Goal: Task Accomplishment & Management: Use online tool/utility

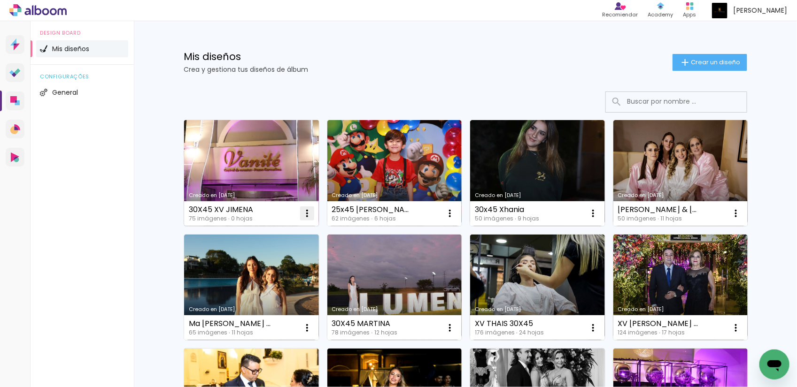
click at [301, 214] on iron-icon at bounding box center [306, 213] width 11 height 11
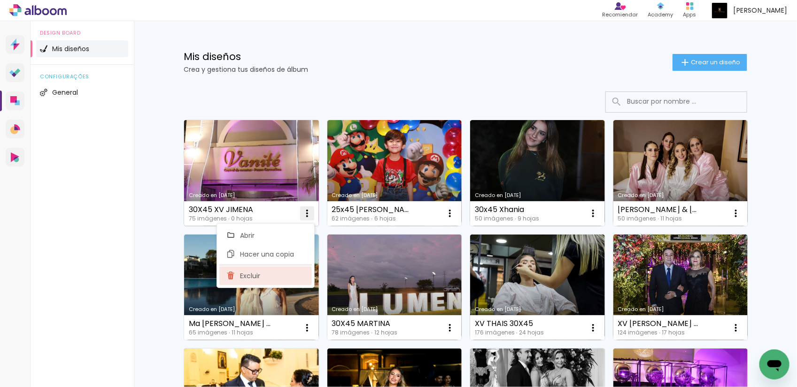
click at [261, 273] on paper-item "Excluir" at bounding box center [265, 276] width 92 height 19
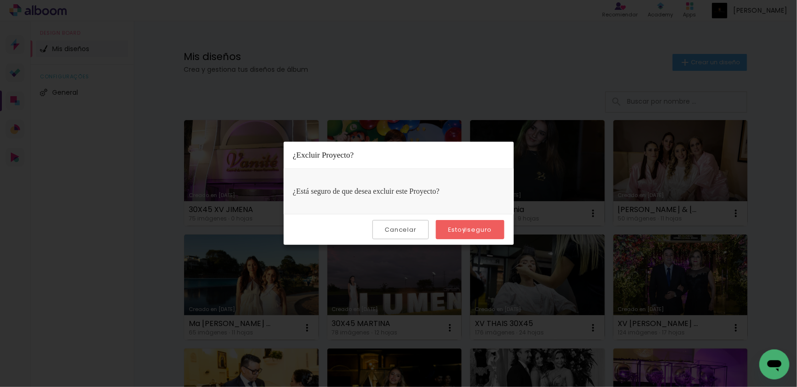
click at [0, 0] on slot "Estoy seguro" at bounding box center [0, 0] width 0 height 0
click at [466, 0] on quentale-directory at bounding box center [398, 0] width 797 height 0
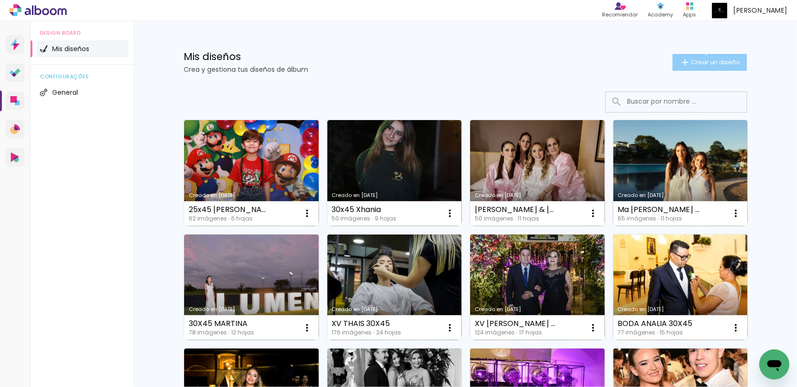
click at [701, 54] on paper-button "Crear un diseño" at bounding box center [709, 62] width 75 height 17
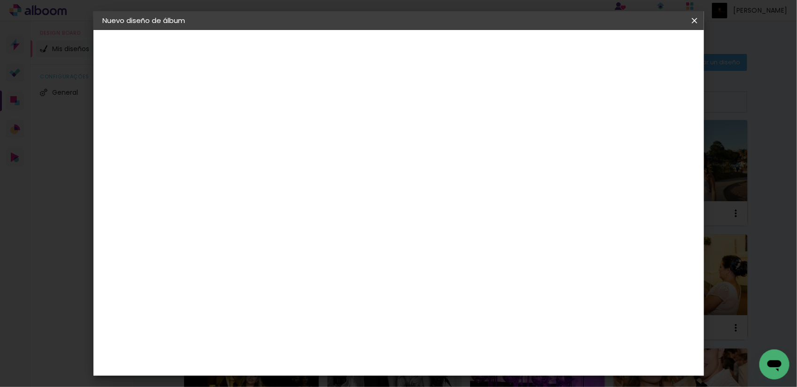
click at [256, 120] on input at bounding box center [256, 126] width 0 height 15
type input "XV JIMENA 30X45"
type paper-input "XV JIMENA 30X45"
click at [0, 0] on slot "Avanzar" at bounding box center [0, 0] width 0 height 0
click at [0, 0] on slot "Tamaño libre" at bounding box center [0, 0] width 0 height 0
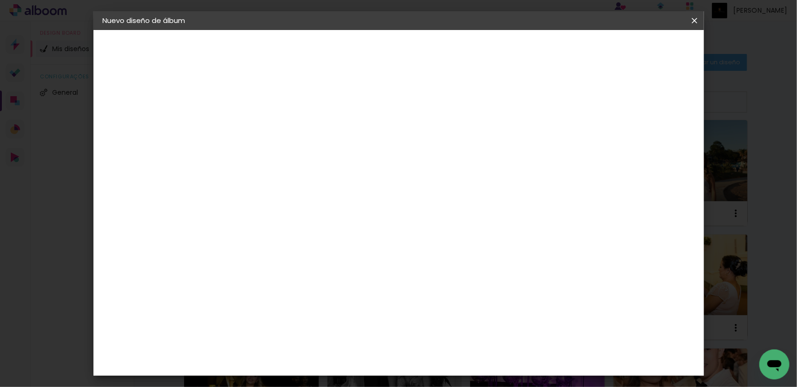
click at [389, 53] on paper-button "Avanzar" at bounding box center [366, 50] width 45 height 16
click at [456, 301] on input "60" at bounding box center [449, 303] width 24 height 14
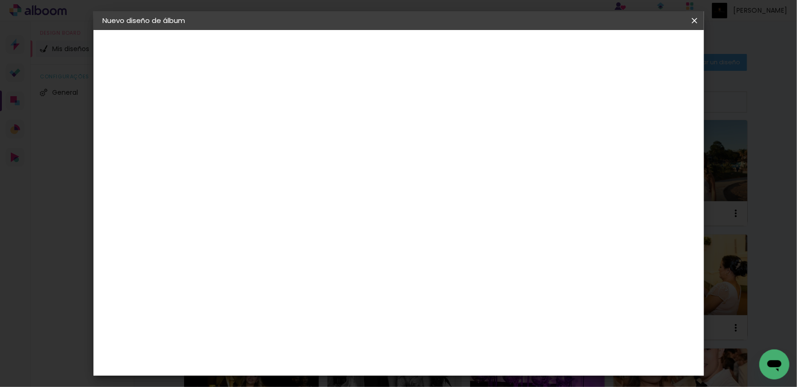
type input "45"
type paper-input "45"
click at [643, 43] on paper-button "Empezar diseño" at bounding box center [607, 50] width 71 height 16
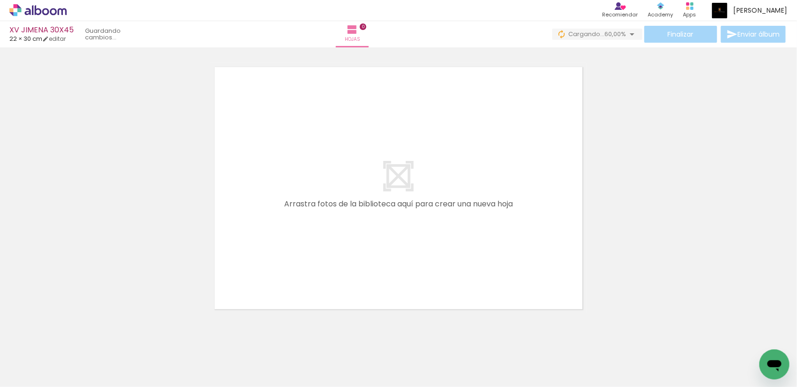
click at [546, 151] on quentale-layouter at bounding box center [398, 188] width 376 height 251
drag, startPoint x: 95, startPoint y: 375, endPoint x: 296, endPoint y: 275, distance: 223.8
click at [337, 248] on quentale-workspace at bounding box center [398, 193] width 797 height 387
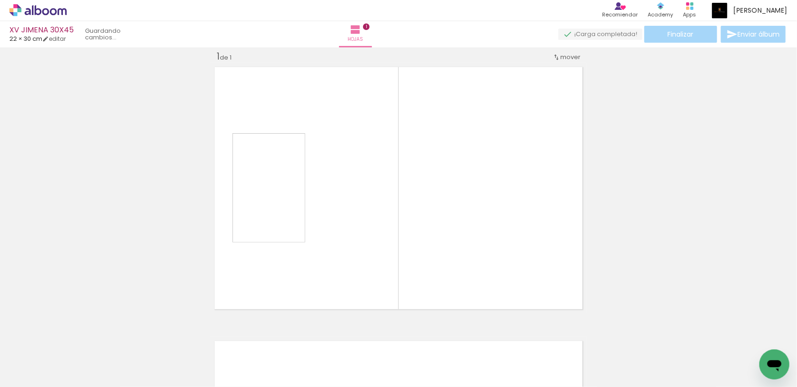
scroll to position [12, 0]
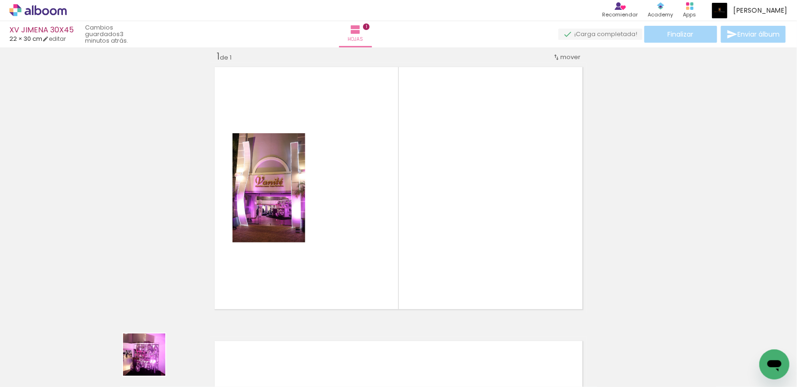
drag, startPoint x: 147, startPoint y: 362, endPoint x: 391, endPoint y: 241, distance: 272.5
click at [391, 241] on quentale-workspace at bounding box center [398, 193] width 797 height 387
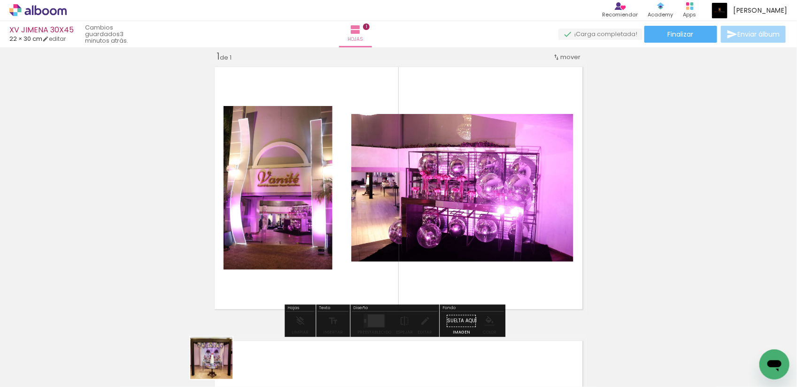
drag, startPoint x: 218, startPoint y: 365, endPoint x: 463, endPoint y: 268, distance: 263.3
click at [459, 270] on quentale-workspace at bounding box center [398, 193] width 797 height 387
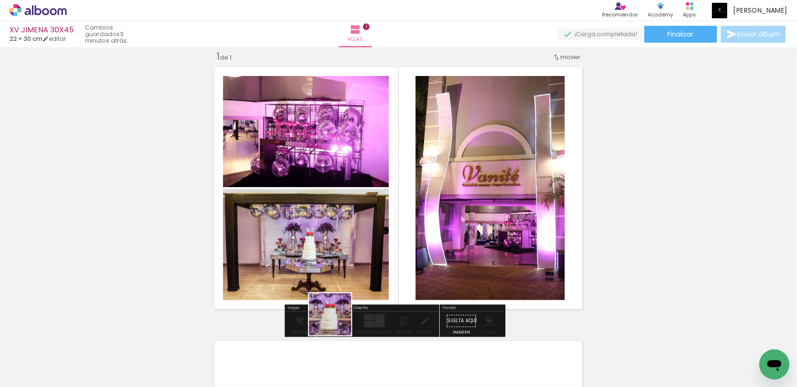
drag, startPoint x: 261, startPoint y: 360, endPoint x: 456, endPoint y: 245, distance: 225.8
click at [449, 247] on quentale-workspace at bounding box center [398, 193] width 797 height 387
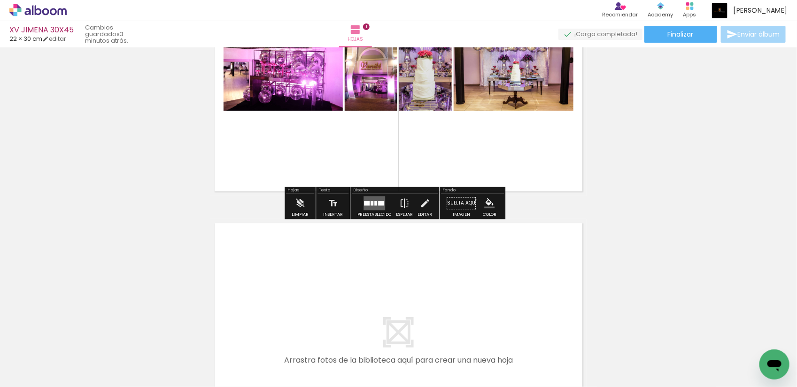
scroll to position [188, 0]
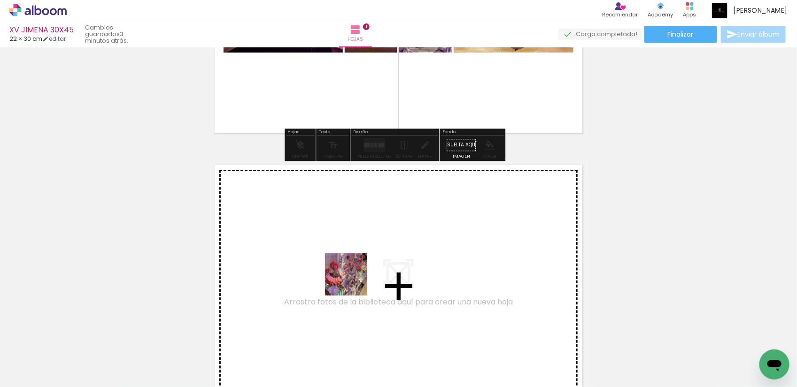
drag, startPoint x: 310, startPoint y: 368, endPoint x: 353, endPoint y: 272, distance: 105.5
click at [353, 272] on quentale-workspace at bounding box center [398, 193] width 797 height 387
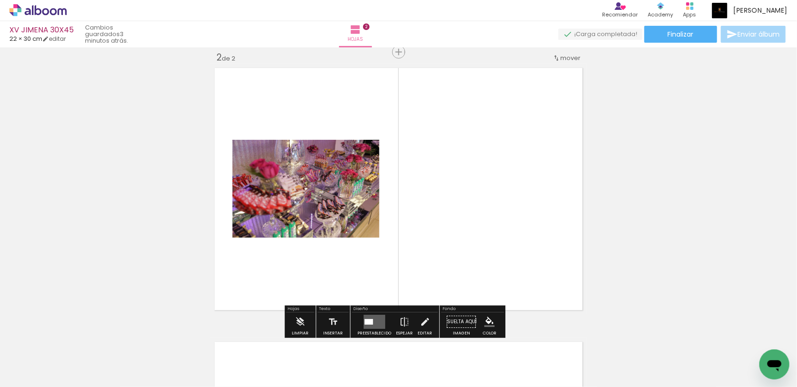
scroll to position [286, 0]
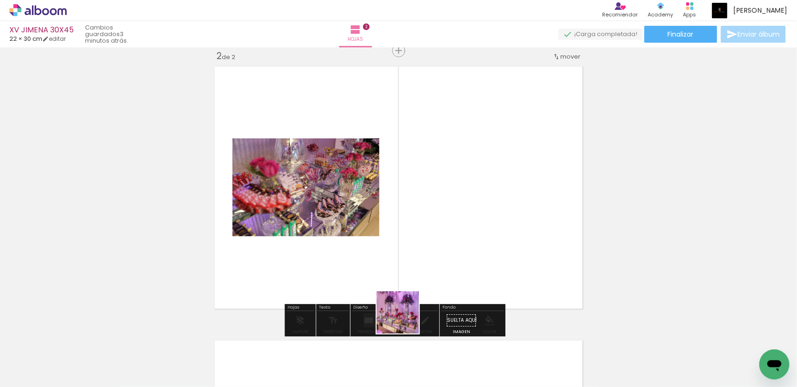
drag, startPoint x: 370, startPoint y: 367, endPoint x: 453, endPoint y: 256, distance: 138.1
click at [453, 250] on quentale-workspace at bounding box center [398, 193] width 797 height 387
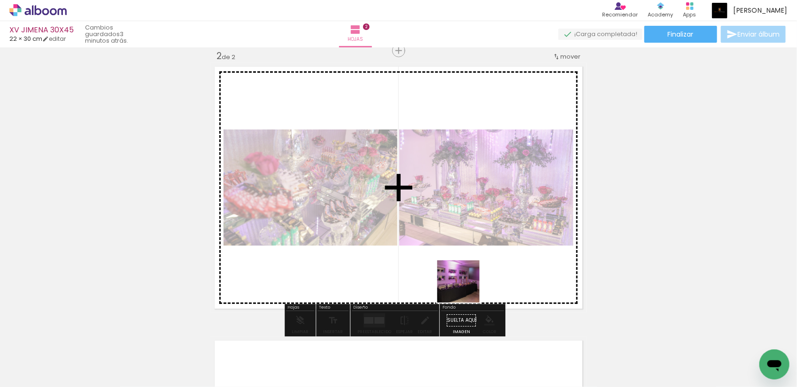
drag, startPoint x: 426, startPoint y: 367, endPoint x: 475, endPoint y: 273, distance: 105.8
click at [472, 278] on quentale-workspace at bounding box center [398, 193] width 797 height 387
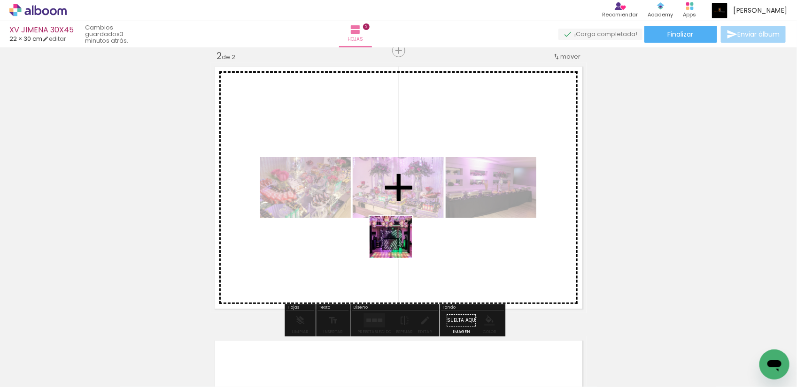
drag, startPoint x: 463, startPoint y: 360, endPoint x: 393, endPoint y: 231, distance: 145.8
click at [393, 231] on quentale-workspace at bounding box center [398, 193] width 797 height 387
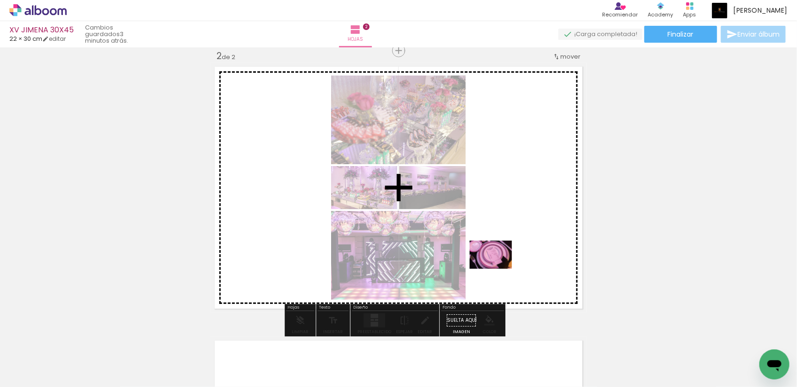
drag, startPoint x: 531, startPoint y: 369, endPoint x: 495, endPoint y: 261, distance: 114.1
click at [495, 261] on quentale-workspace at bounding box center [398, 193] width 797 height 387
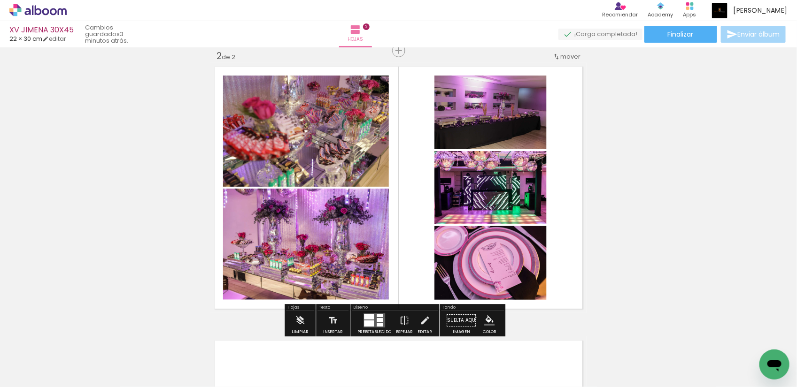
scroll to position [0, 3226]
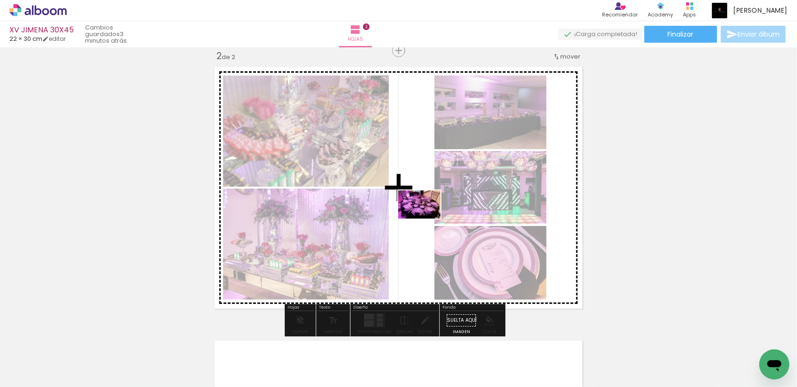
drag, startPoint x: 745, startPoint y: 353, endPoint x: 423, endPoint y: 218, distance: 348.4
click at [423, 218] on quentale-workspace at bounding box center [398, 193] width 797 height 387
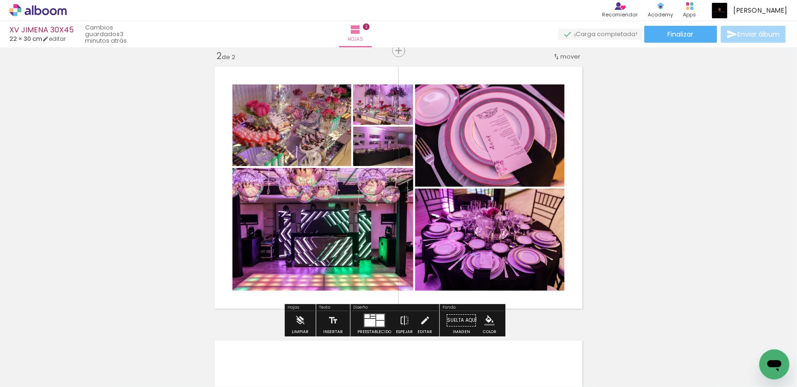
click at [367, 326] on div at bounding box center [369, 323] width 11 height 8
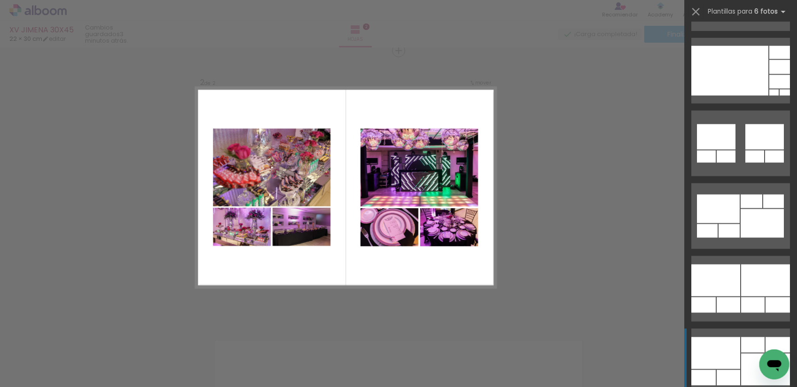
scroll to position [704, 0]
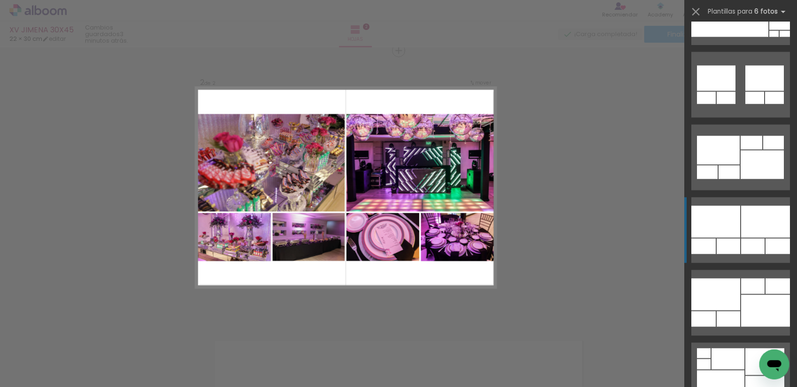
click at [769, 30] on div at bounding box center [779, 23] width 21 height 14
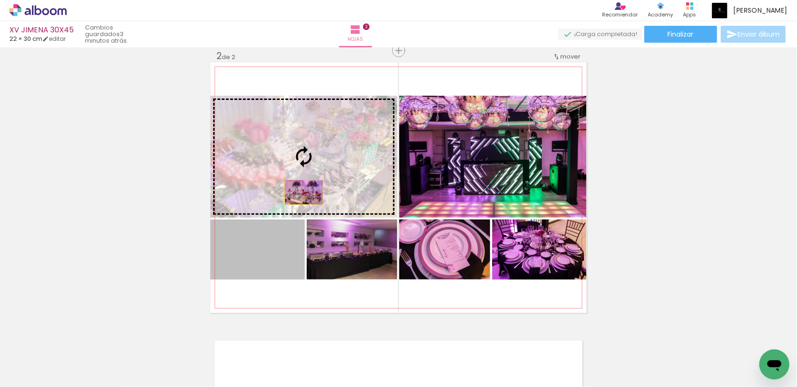
drag, startPoint x: 261, startPoint y: 252, endPoint x: 314, endPoint y: 171, distance: 96.3
click at [0, 0] on slot at bounding box center [0, 0] width 0 height 0
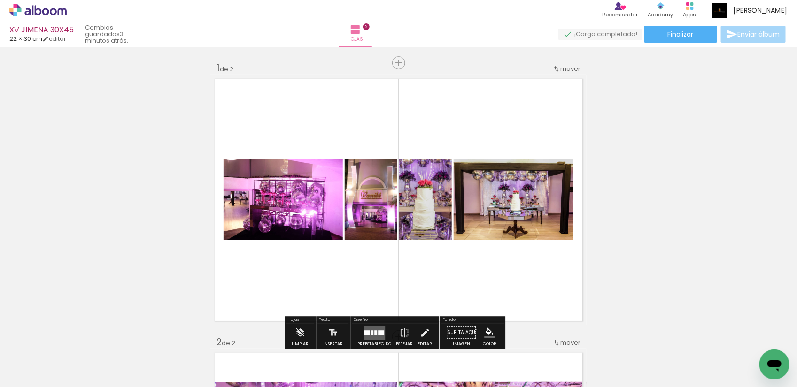
scroll to position [59, 0]
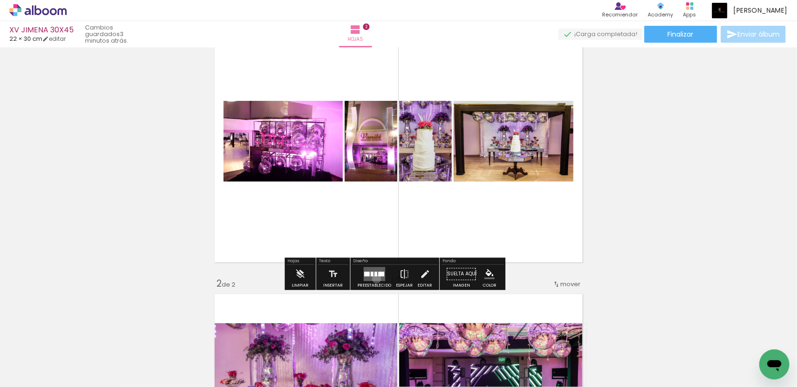
click at [374, 279] on quentale-layouter at bounding box center [374, 274] width 22 height 14
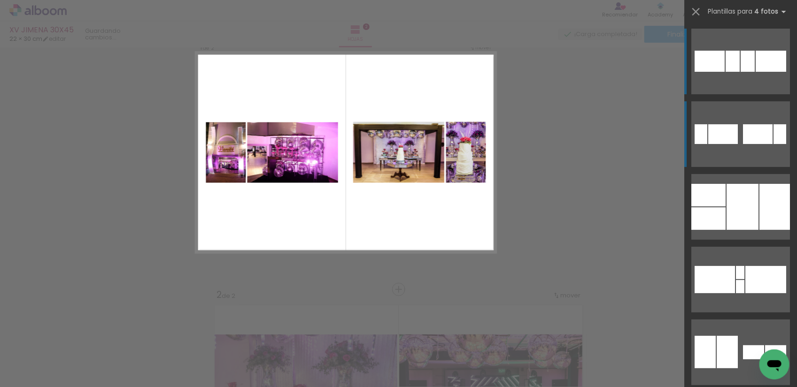
scroll to position [12, 0]
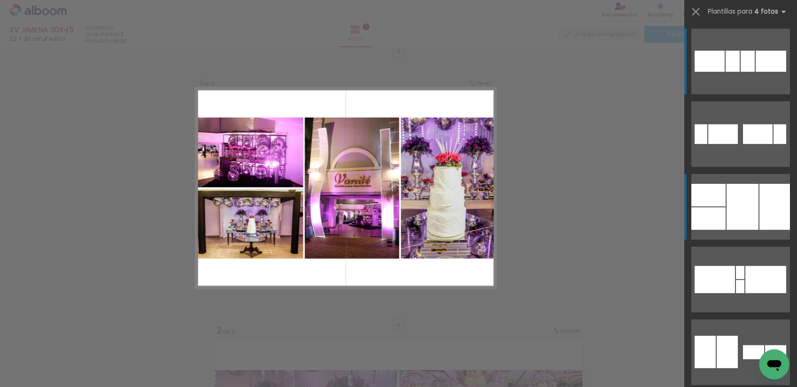
click at [747, 197] on div at bounding box center [742, 207] width 32 height 46
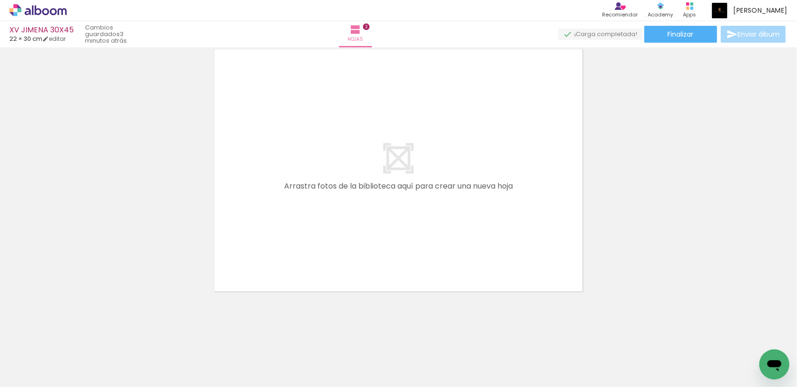
scroll to position [0, 0]
drag, startPoint x: 628, startPoint y: 356, endPoint x: 460, endPoint y: 221, distance: 215.4
click at [461, 223] on quentale-workspace at bounding box center [398, 193] width 797 height 387
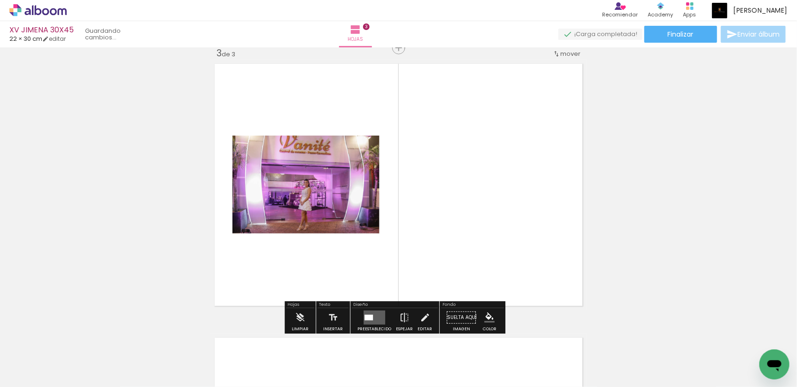
scroll to position [560, 0]
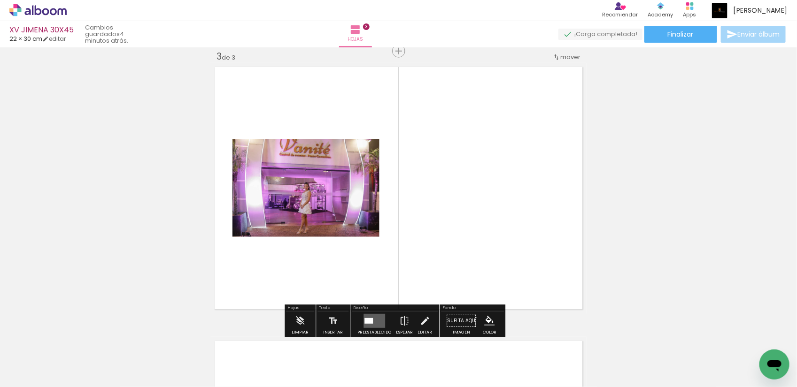
click at [374, 320] on quentale-layouter at bounding box center [374, 321] width 22 height 14
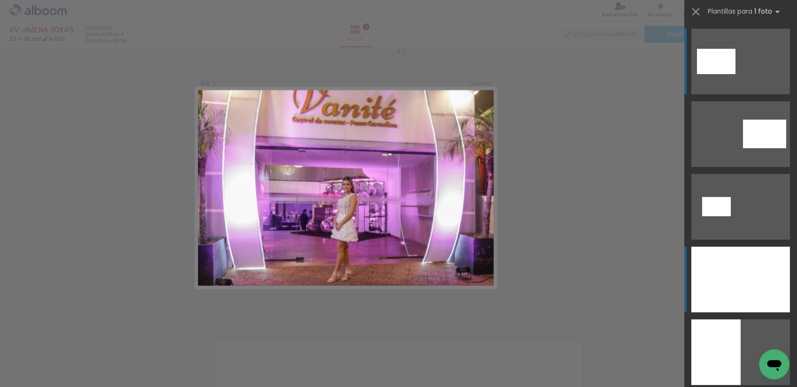
click at [728, 266] on div at bounding box center [740, 280] width 99 height 66
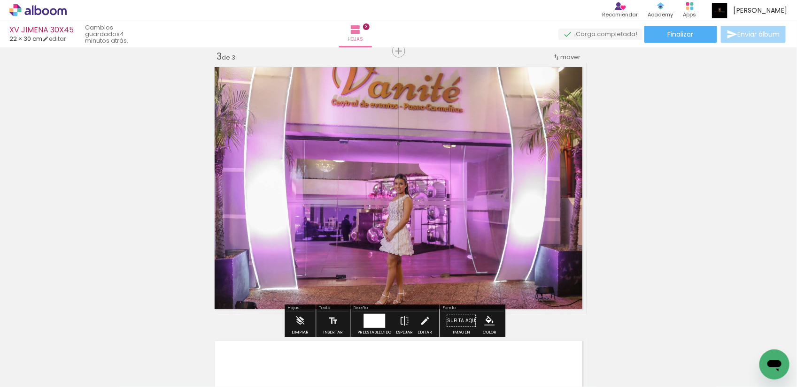
click at [377, 319] on div at bounding box center [374, 321] width 22 height 14
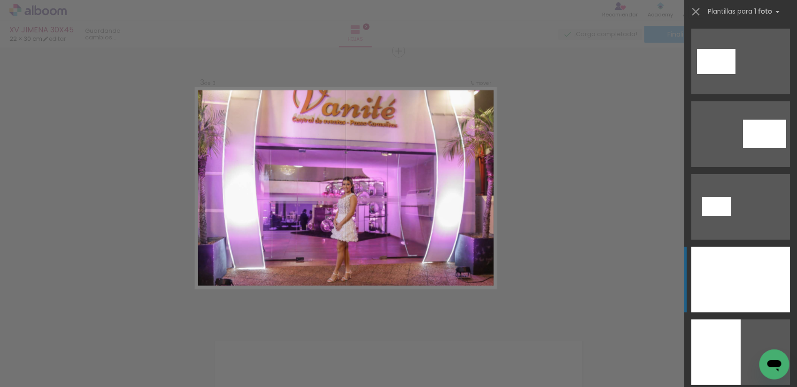
scroll to position [218, 0]
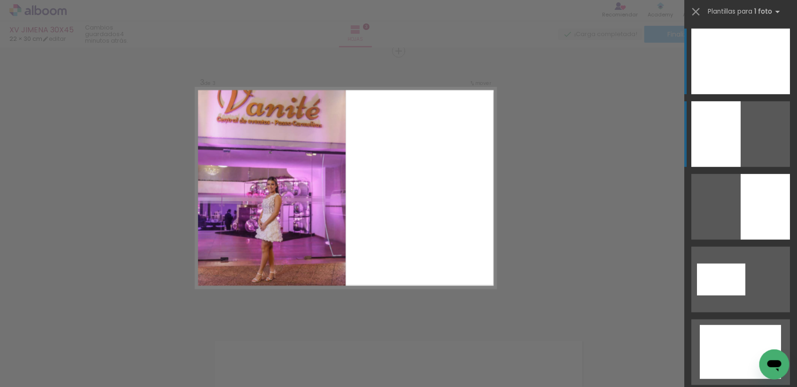
click at [727, 94] on div at bounding box center [740, 62] width 99 height 66
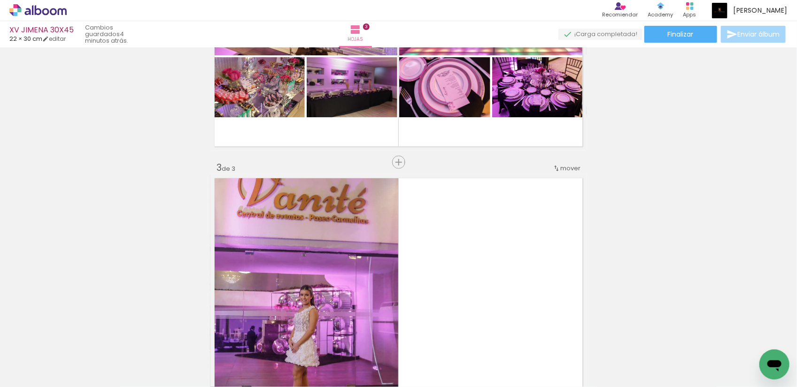
scroll to position [443, 0]
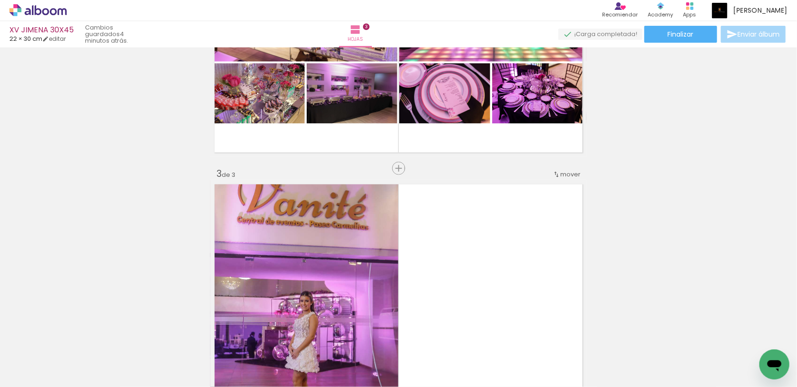
click at [562, 170] on span "mover" at bounding box center [570, 174] width 20 height 9
click at [544, 175] on span "antes de la" at bounding box center [531, 172] width 34 height 15
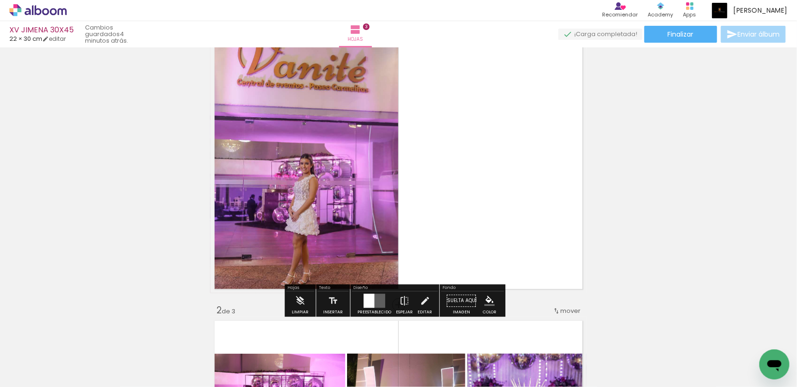
scroll to position [59, 0]
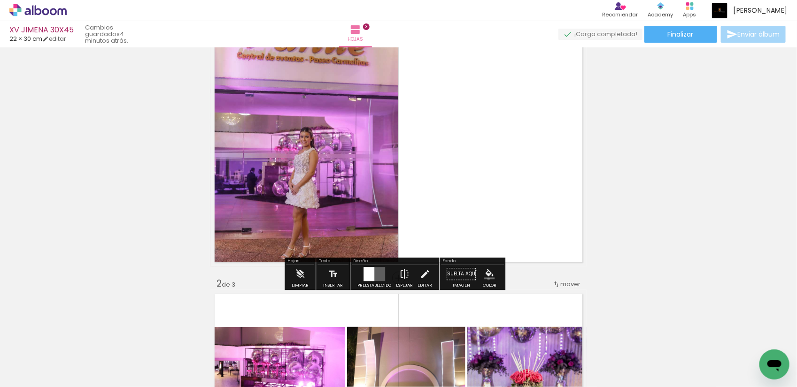
click at [486, 279] on iron-icon "color picker" at bounding box center [489, 274] width 10 height 10
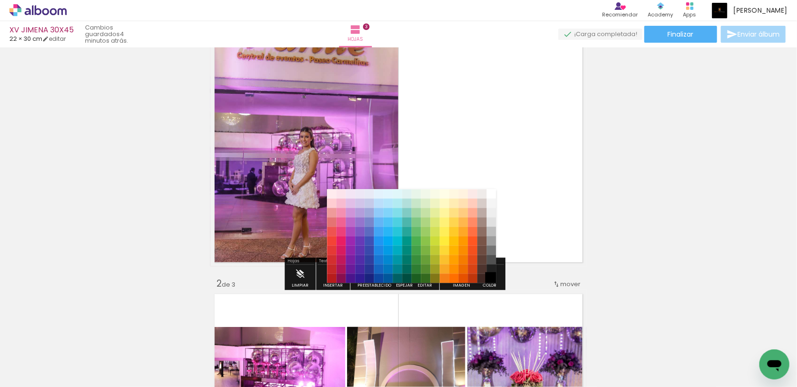
click at [491, 278] on paper-item "#000000" at bounding box center [490, 278] width 9 height 9
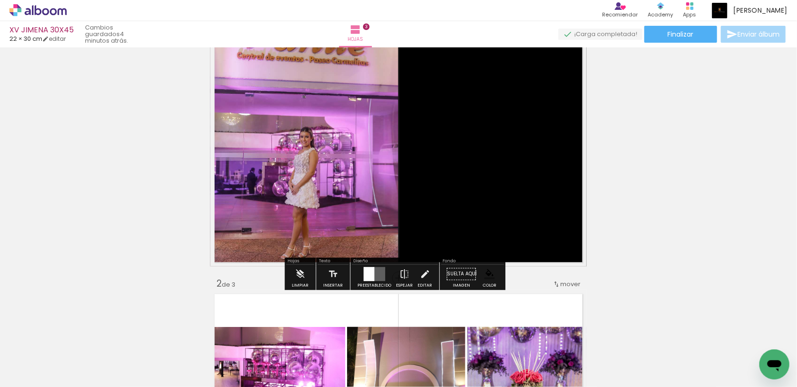
click at [372, 269] on quentale-layouter at bounding box center [374, 274] width 22 height 14
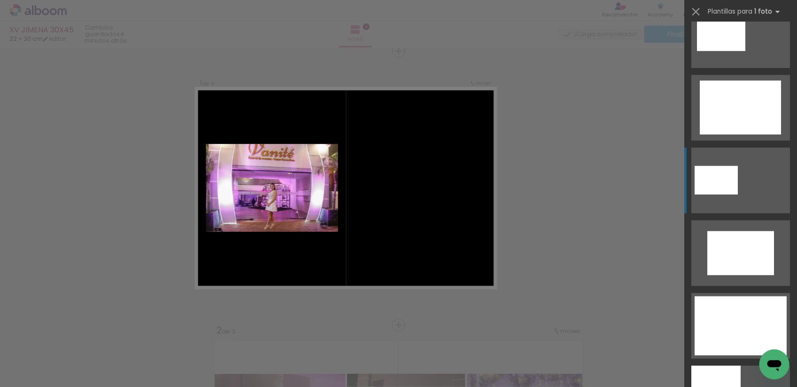
scroll to position [526, 0]
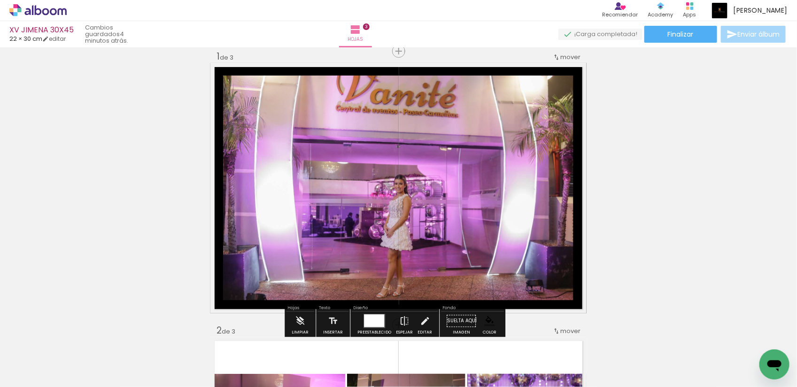
click at [423, 228] on quentale-photo at bounding box center [398, 188] width 350 height 225
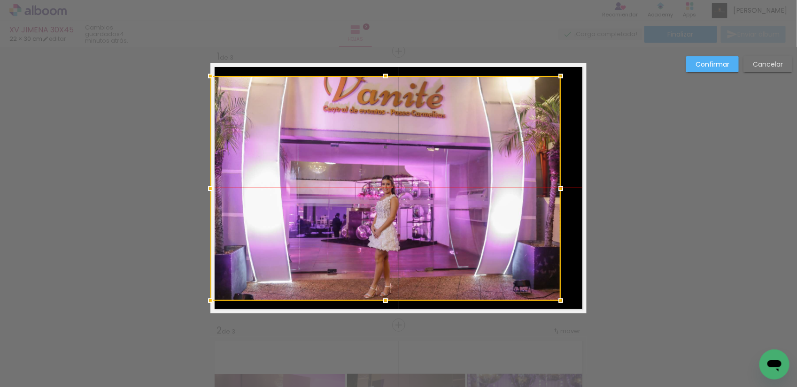
drag, startPoint x: 473, startPoint y: 212, endPoint x: 452, endPoint y: 212, distance: 20.7
click at [452, 212] on div at bounding box center [385, 188] width 350 height 225
click at [693, 66] on paper-button "Confirmar" at bounding box center [712, 64] width 53 height 16
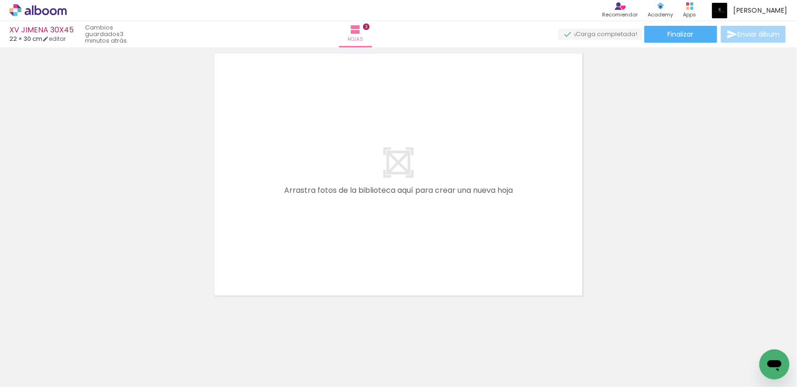
scroll to position [852, 0]
drag, startPoint x: 40, startPoint y: 358, endPoint x: 43, endPoint y: 367, distance: 8.8
click at [43, 367] on div "Biblioteca 75 fotos Todas las fotos No usadas Añadir Fotos" at bounding box center [24, 358] width 48 height 46
click at [34, 361] on input "Todas las fotos" at bounding box center [21, 359] width 26 height 8
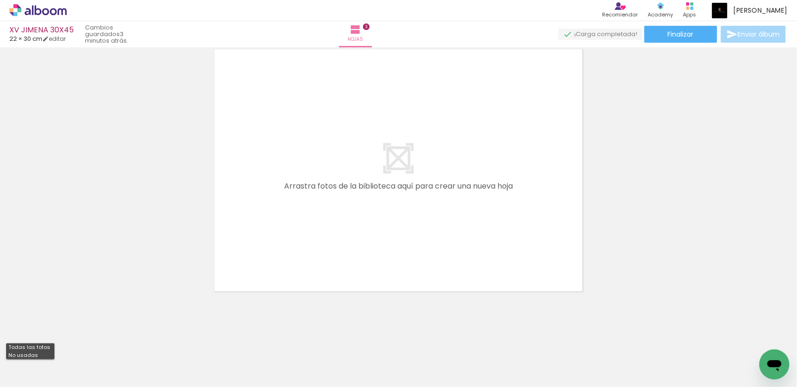
click at [479, 257] on quentale-layouter at bounding box center [398, 170] width 376 height 251
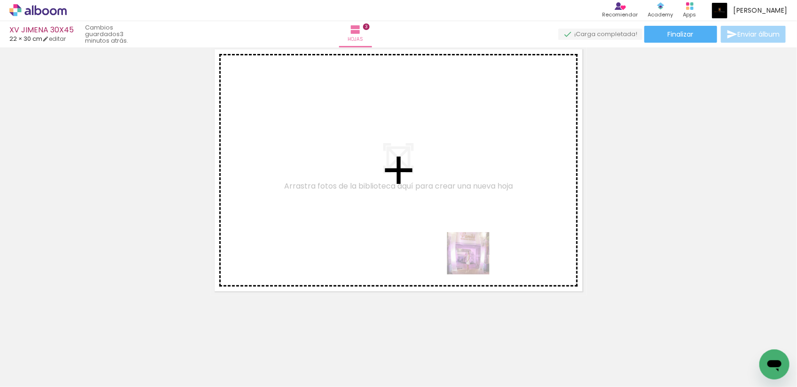
drag, startPoint x: 630, startPoint y: 358, endPoint x: 524, endPoint y: 282, distance: 130.5
click at [421, 219] on quentale-workspace at bounding box center [398, 193] width 797 height 387
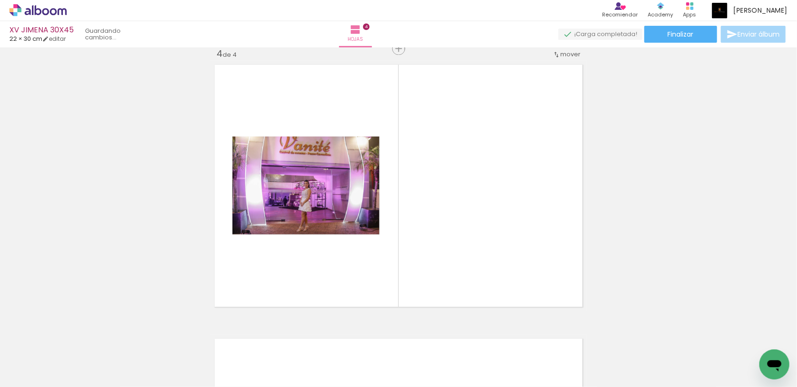
scroll to position [834, 0]
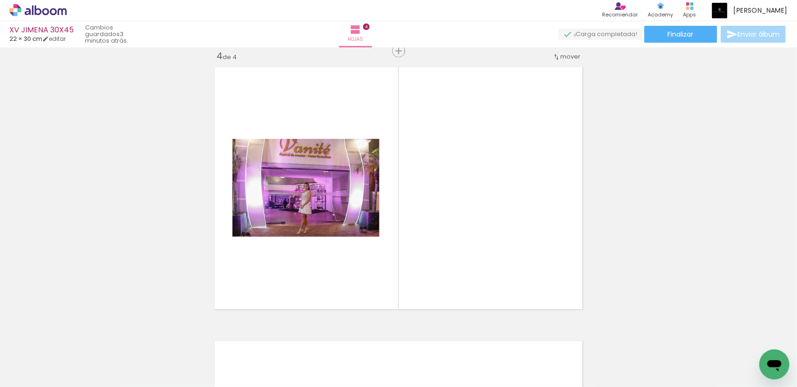
drag, startPoint x: 569, startPoint y: 358, endPoint x: 557, endPoint y: 232, distance: 126.4
click at [528, 226] on quentale-workspace at bounding box center [398, 193] width 797 height 387
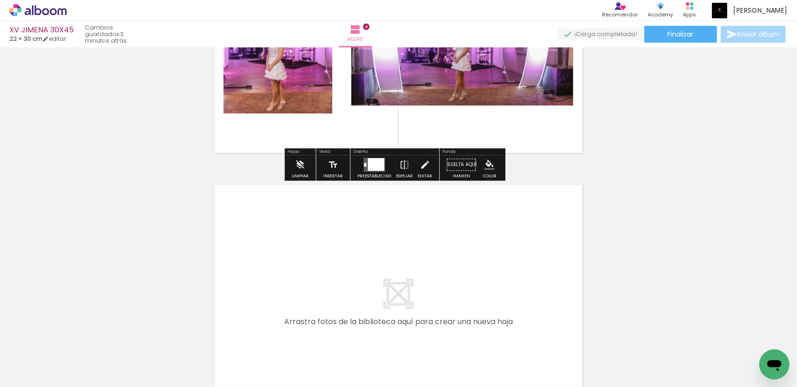
scroll to position [1126, 0]
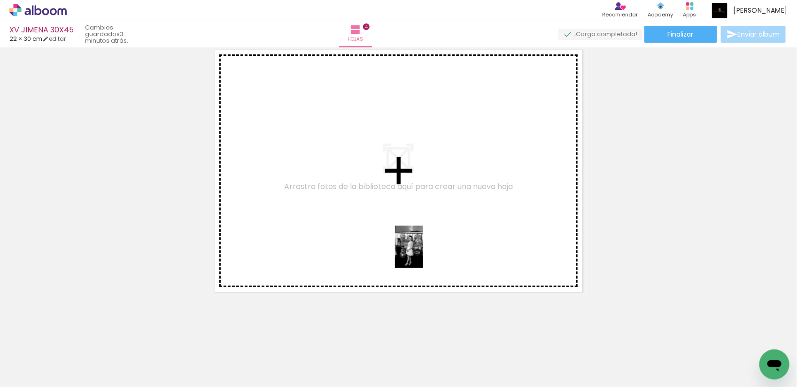
drag, startPoint x: 681, startPoint y: 364, endPoint x: 341, endPoint y: 210, distance: 372.8
click at [393, 240] on quentale-workspace at bounding box center [398, 193] width 797 height 387
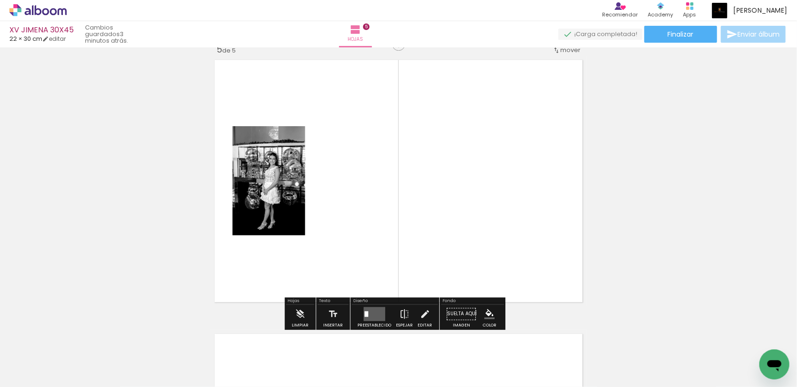
scroll to position [1108, 0]
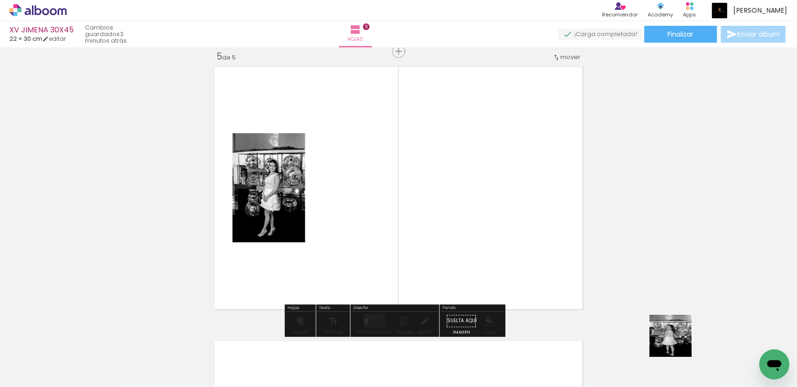
drag, startPoint x: 716, startPoint y: 357, endPoint x: 441, endPoint y: 208, distance: 312.3
click at [465, 231] on quentale-workspace at bounding box center [398, 193] width 797 height 387
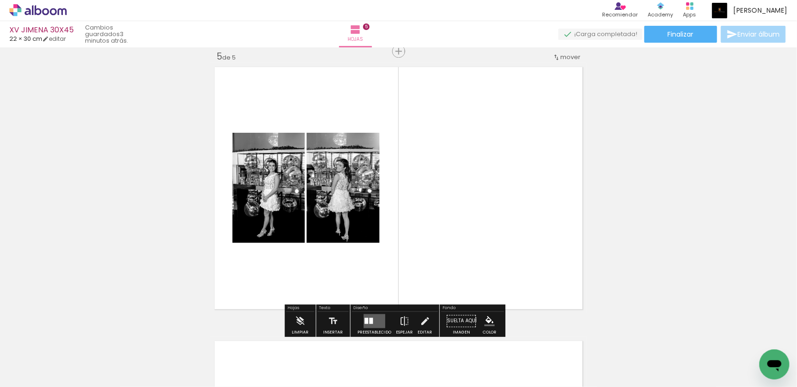
click at [374, 323] on quentale-layouter at bounding box center [374, 321] width 22 height 14
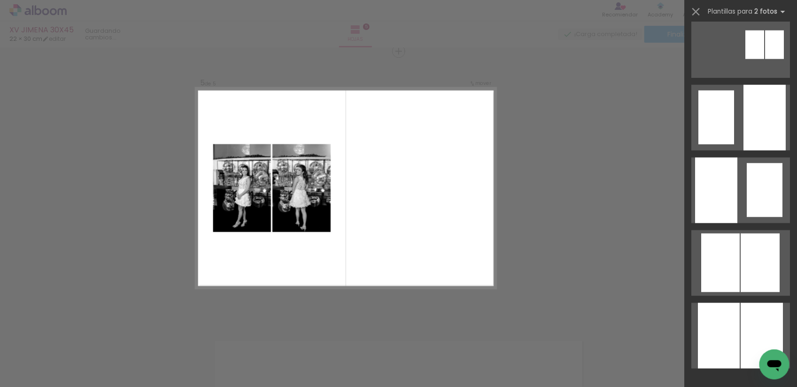
scroll to position [0, 0]
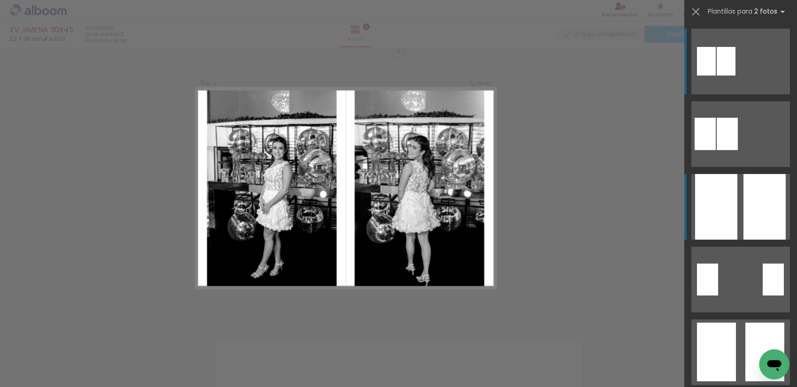
click at [752, 199] on div at bounding box center [764, 207] width 42 height 66
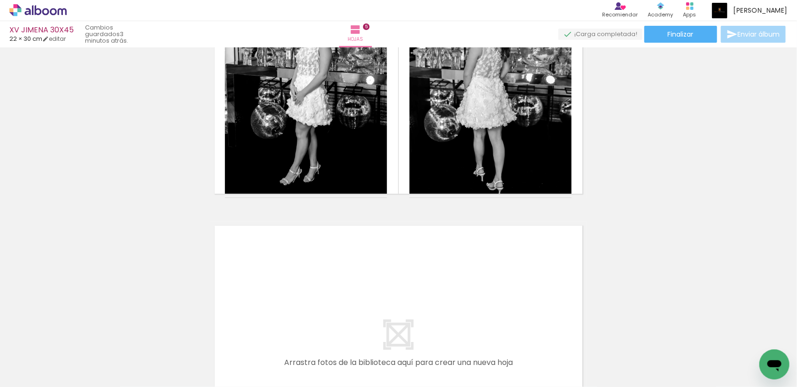
scroll to position [1165, 0]
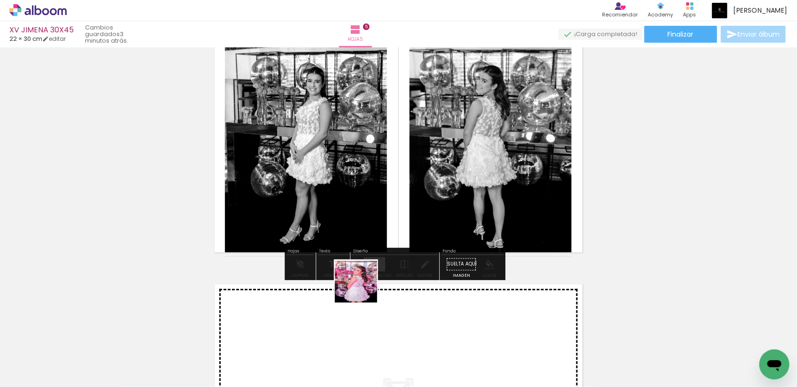
drag, startPoint x: 253, startPoint y: 363, endPoint x: 509, endPoint y: 162, distance: 325.3
click at [505, 165] on quentale-workspace at bounding box center [398, 193] width 797 height 387
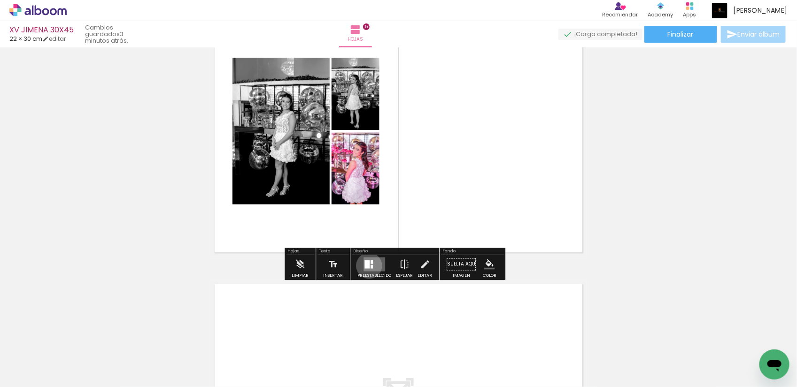
click at [367, 266] on div at bounding box center [366, 264] width 5 height 8
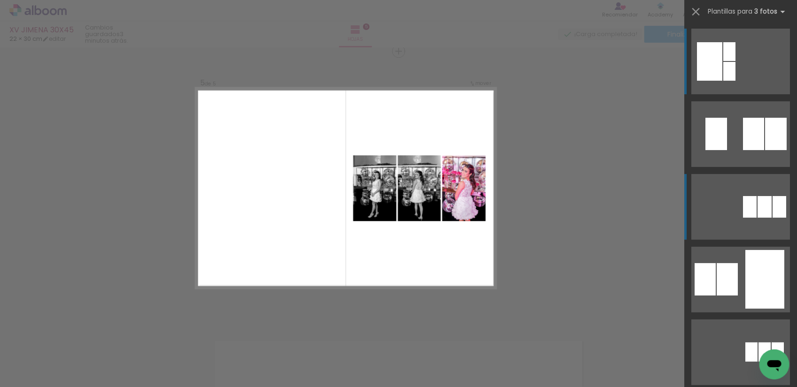
scroll to position [59, 0]
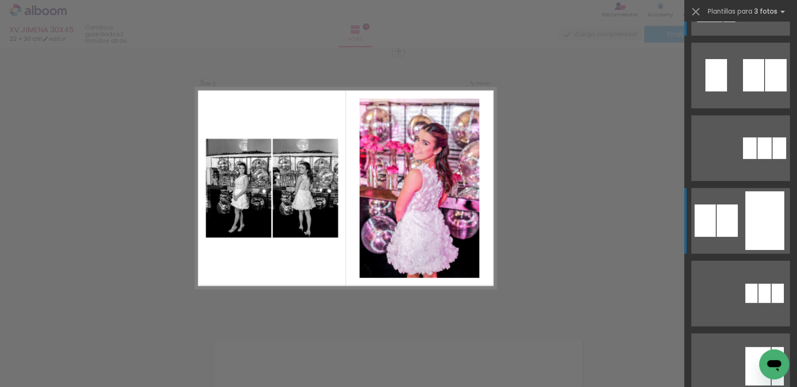
click at [765, 92] on div at bounding box center [776, 75] width 22 height 32
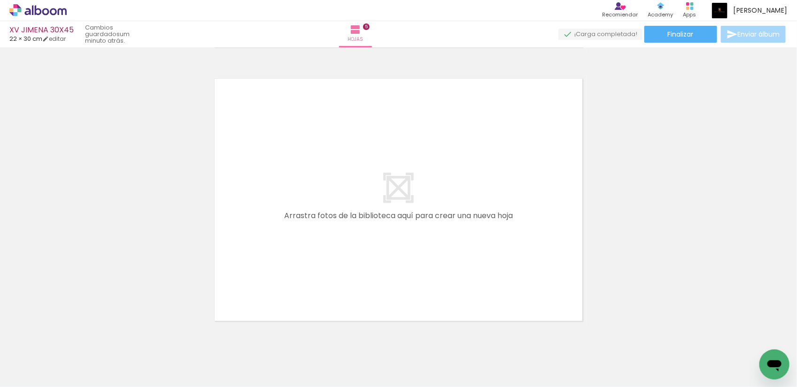
scroll to position [1400, 0]
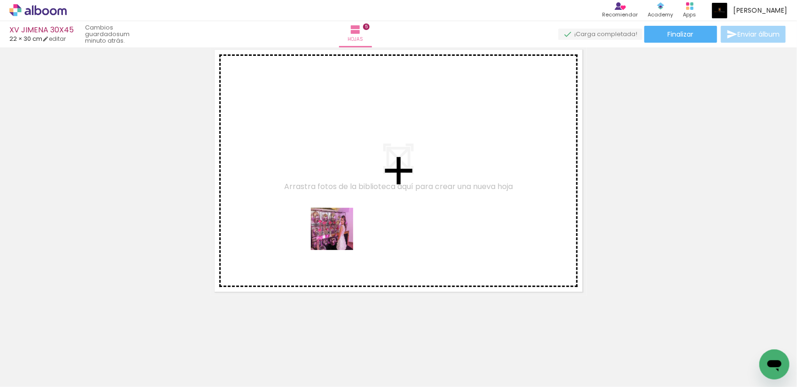
drag, startPoint x: 294, startPoint y: 361, endPoint x: 347, endPoint y: 207, distance: 162.8
click at [343, 203] on quentale-workspace at bounding box center [398, 193] width 797 height 387
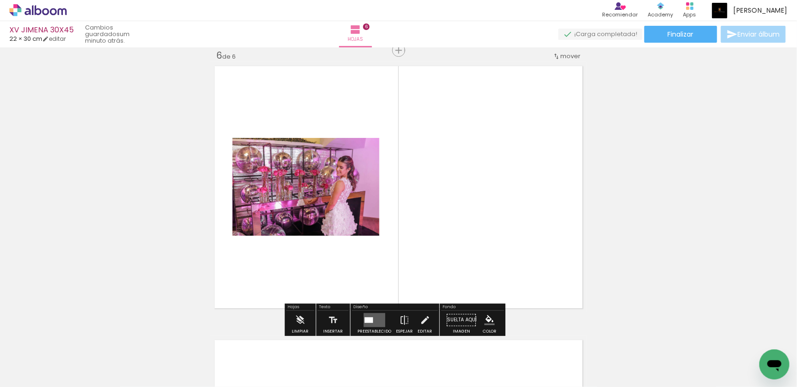
scroll to position [1382, 0]
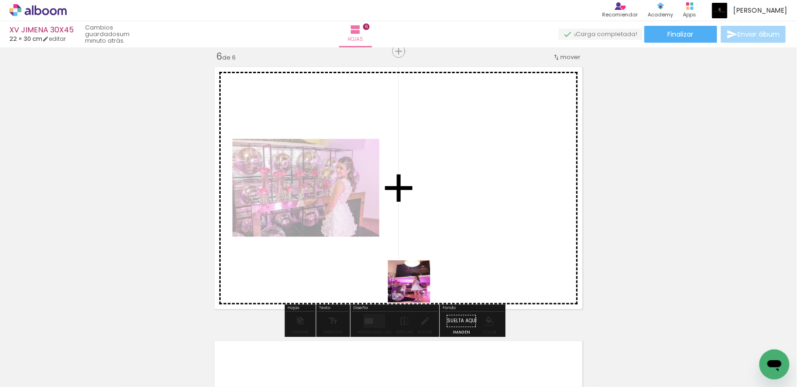
drag, startPoint x: 376, startPoint y: 339, endPoint x: 481, endPoint y: 189, distance: 183.2
click at [480, 191] on quentale-workspace at bounding box center [398, 193] width 797 height 387
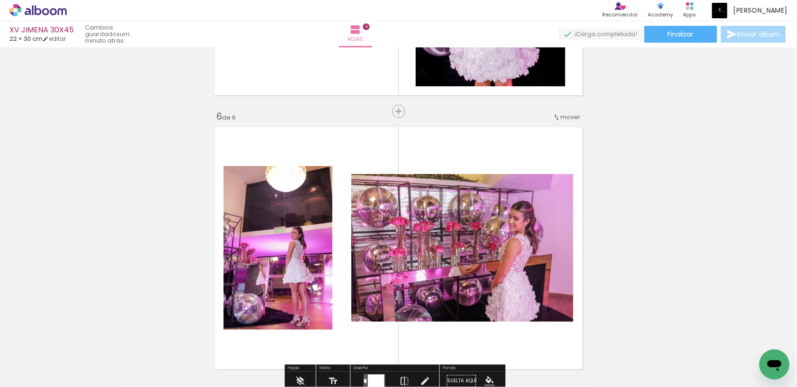
scroll to position [1324, 0]
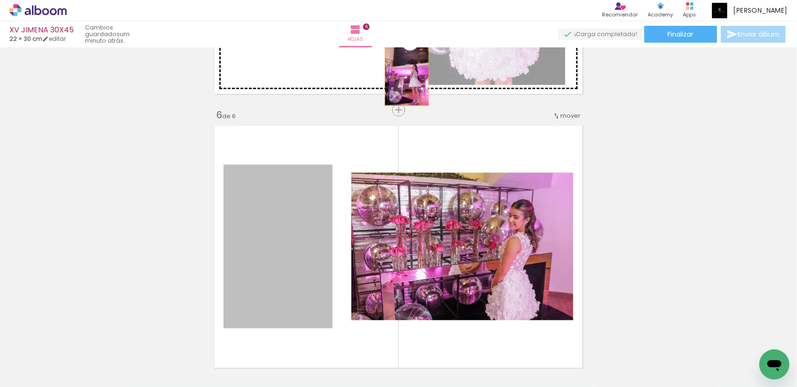
drag, startPoint x: 294, startPoint y: 249, endPoint x: 424, endPoint y: 140, distance: 169.5
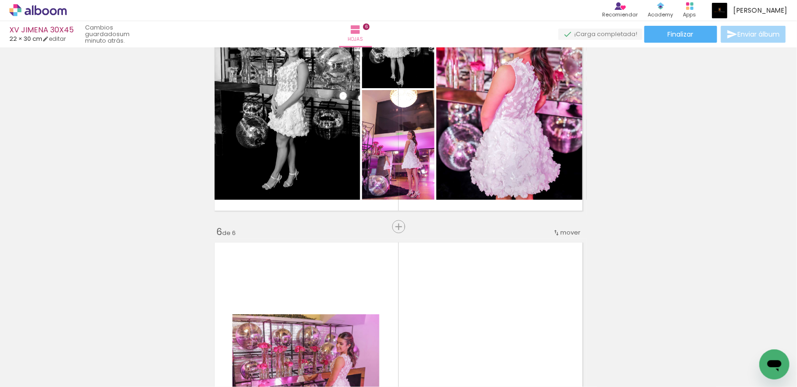
scroll to position [1206, 0]
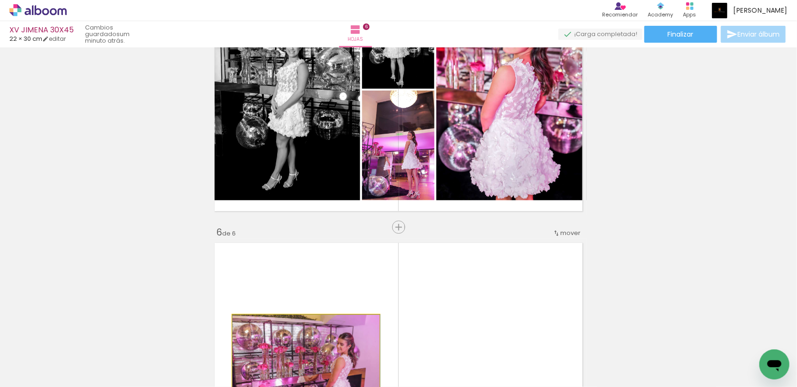
drag, startPoint x: 334, startPoint y: 320, endPoint x: 473, endPoint y: 146, distance: 222.1
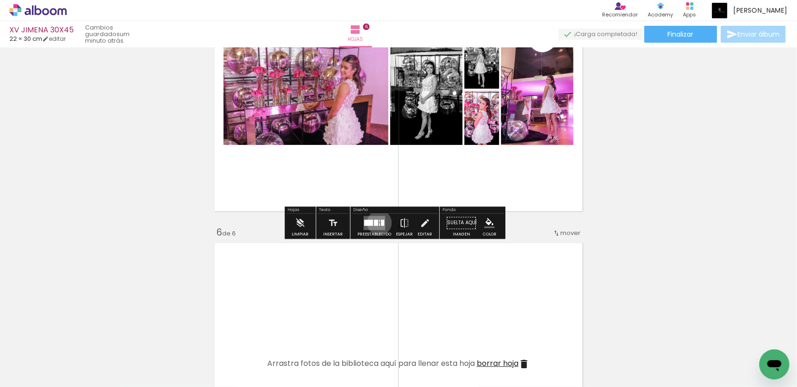
click at [379, 223] on div at bounding box center [379, 224] width 1 height 3
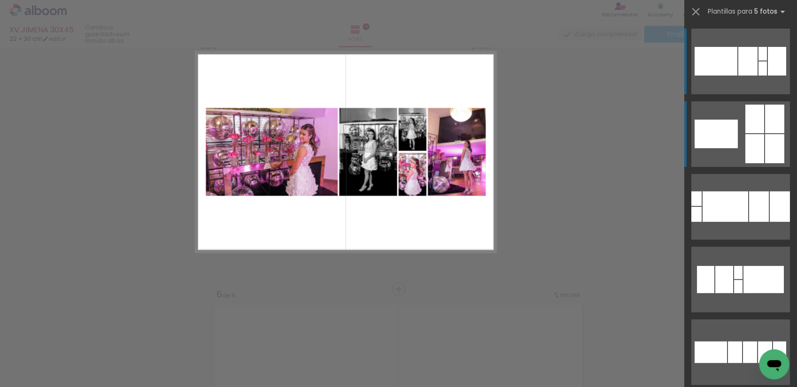
scroll to position [1108, 0]
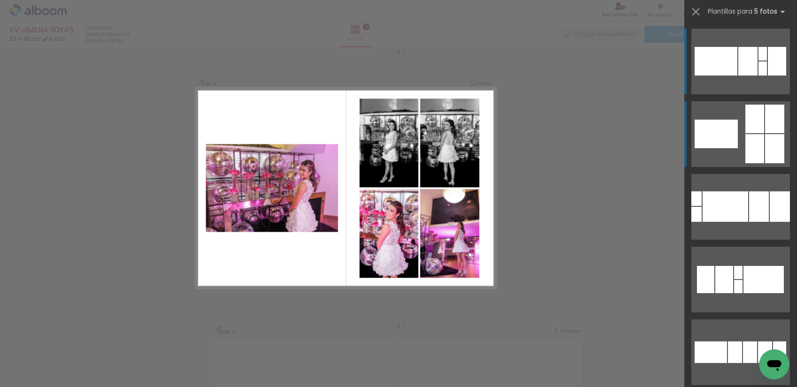
click at [766, 135] on div at bounding box center [774, 148] width 19 height 29
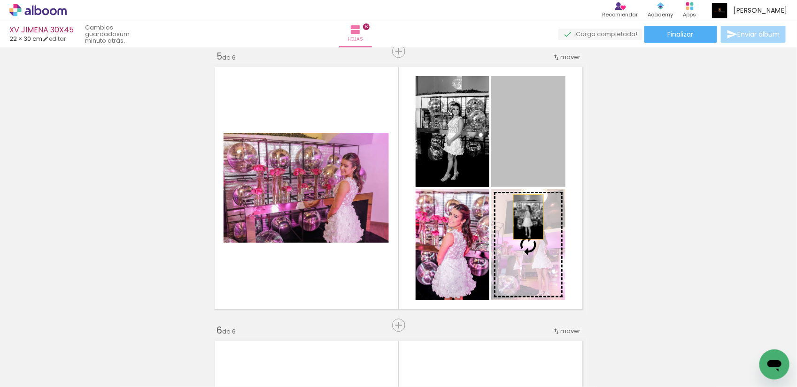
drag, startPoint x: 519, startPoint y: 162, endPoint x: 514, endPoint y: 243, distance: 80.4
click at [0, 0] on slot at bounding box center [0, 0] width 0 height 0
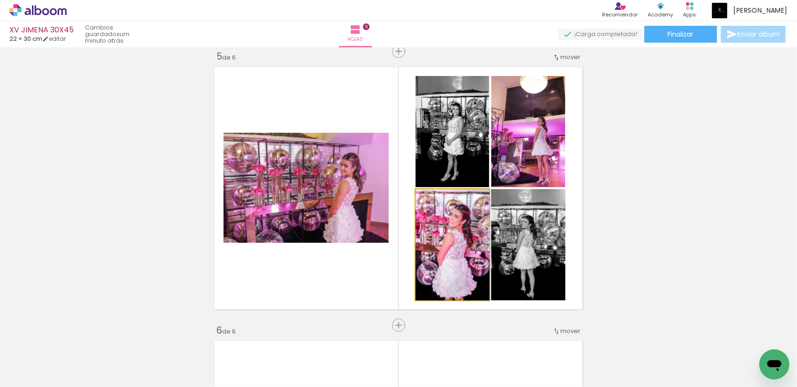
drag, startPoint x: 440, startPoint y: 234, endPoint x: 583, endPoint y: 123, distance: 181.3
click at [580, 129] on quentale-layouter at bounding box center [398, 188] width 376 height 251
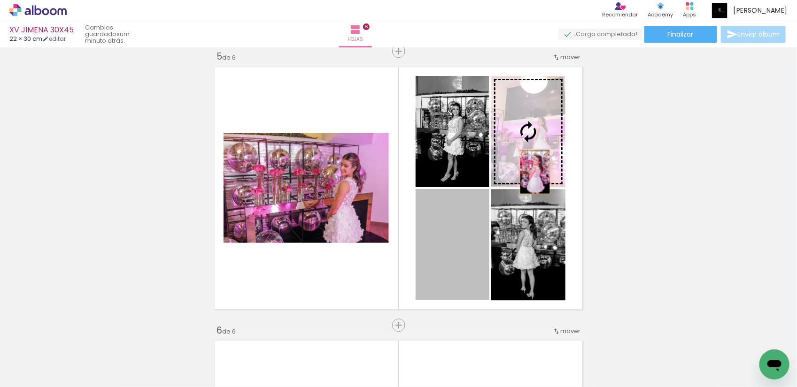
drag, startPoint x: 460, startPoint y: 226, endPoint x: 533, endPoint y: 159, distance: 98.6
click at [0, 0] on slot at bounding box center [0, 0] width 0 height 0
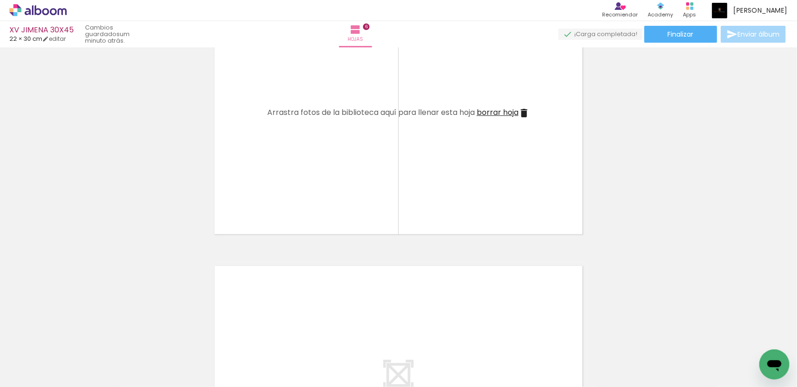
scroll to position [1460, 0]
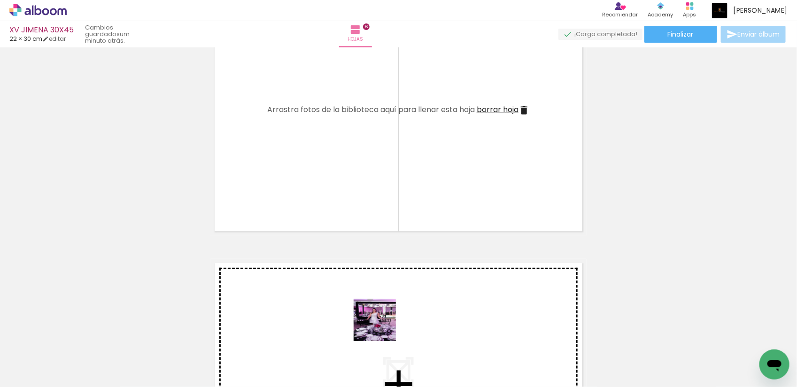
drag, startPoint x: 395, startPoint y: 346, endPoint x: 331, endPoint y: 242, distance: 122.4
click at [331, 243] on quentale-workspace at bounding box center [398, 193] width 797 height 387
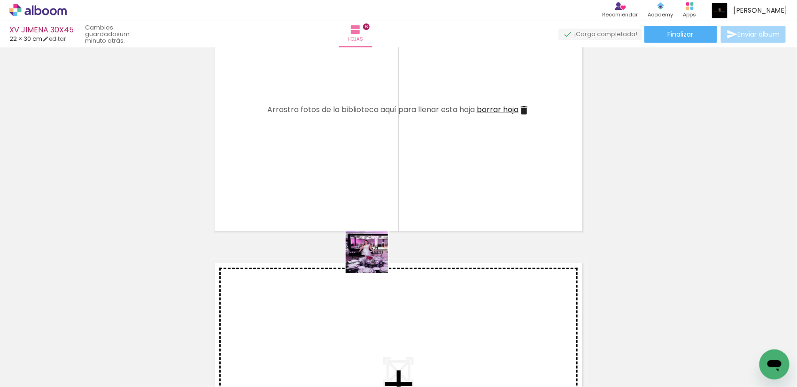
drag, startPoint x: 404, startPoint y: 359, endPoint x: 359, endPoint y: 207, distance: 158.0
click at [359, 207] on quentale-workspace at bounding box center [398, 193] width 797 height 387
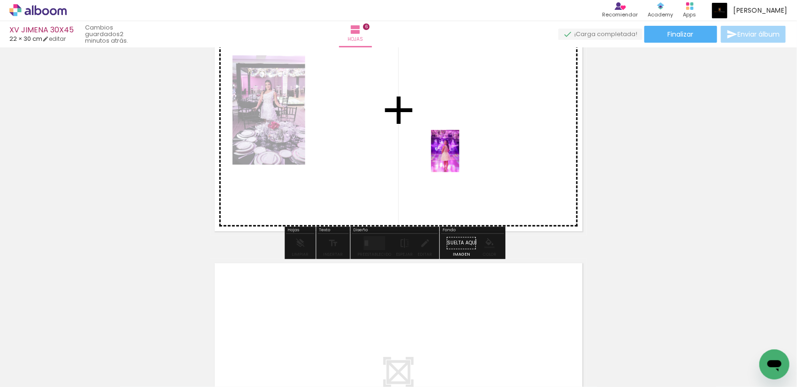
drag, startPoint x: 453, startPoint y: 358, endPoint x: 459, endPoint y: 149, distance: 208.5
click at [459, 149] on quentale-workspace at bounding box center [398, 193] width 797 height 387
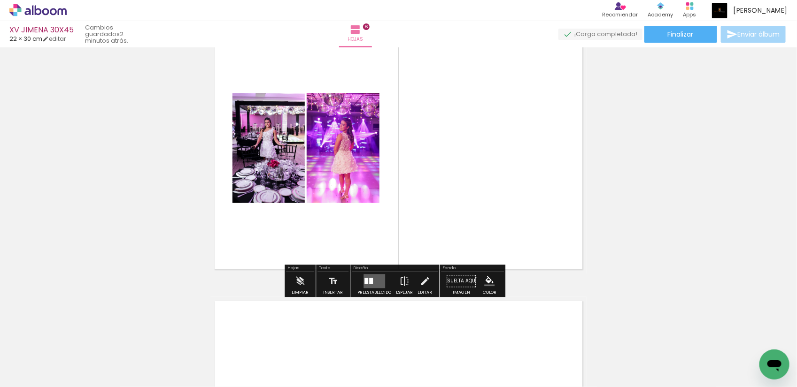
scroll to position [1402, 0]
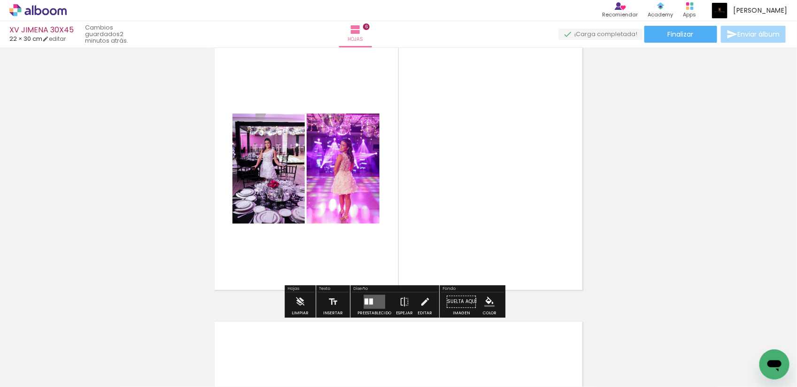
drag, startPoint x: 503, startPoint y: 355, endPoint x: 547, endPoint y: 294, distance: 76.0
click at [499, 225] on quentale-workspace at bounding box center [398, 193] width 797 height 387
